Goal: Task Accomplishment & Management: Use online tool/utility

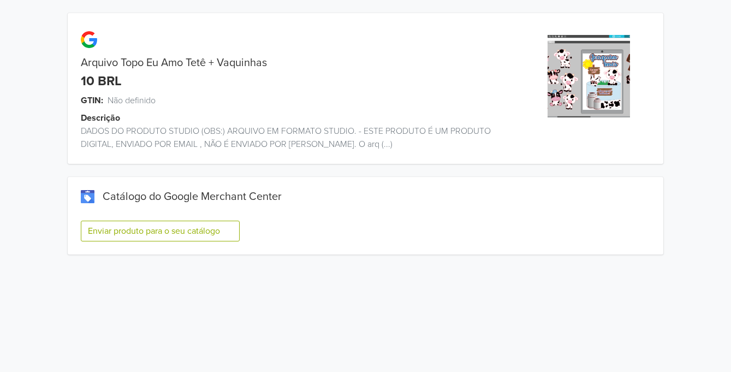
click at [199, 231] on button "Enviar produto para o seu catálogo" at bounding box center [160, 231] width 159 height 21
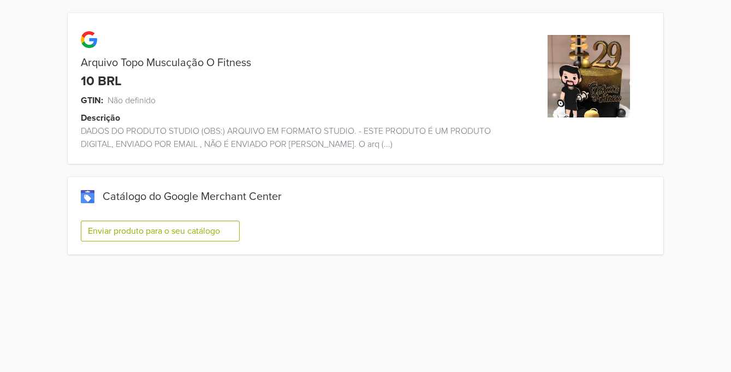
click at [221, 231] on button "Enviar produto para o seu catálogo" at bounding box center [160, 231] width 159 height 21
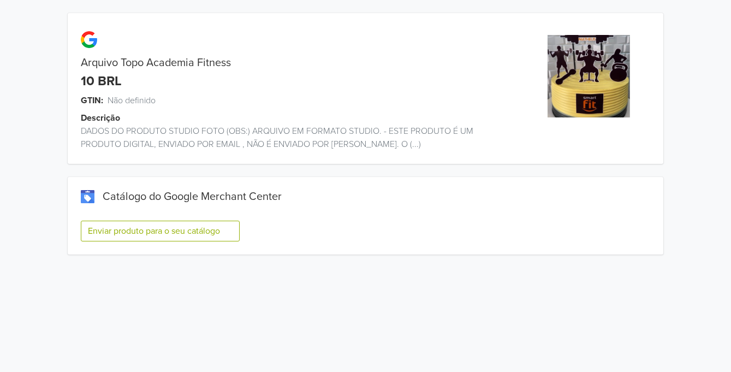
click at [212, 231] on button "Enviar produto para o seu catálogo" at bounding box center [160, 231] width 159 height 21
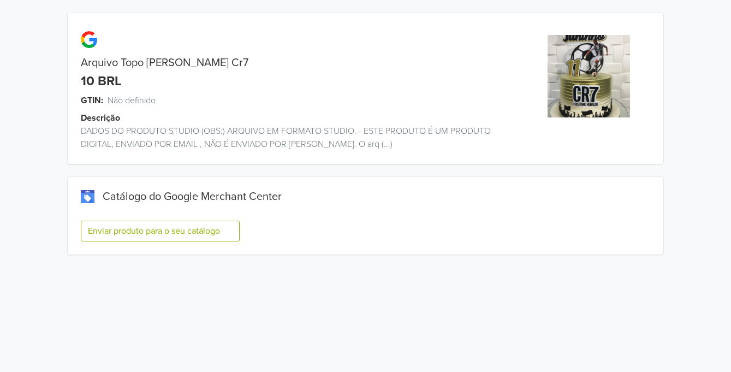
click at [206, 229] on button "Enviar produto para o seu catálogo" at bounding box center [160, 231] width 159 height 21
